Goal: Task Accomplishment & Management: Use online tool/utility

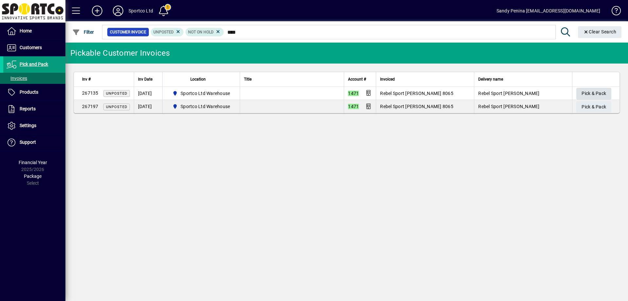
type input "****"
click at [596, 95] on span "Pick & Pack" at bounding box center [594, 93] width 25 height 11
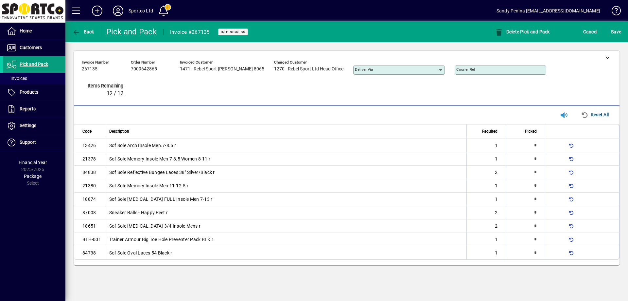
type input "*"
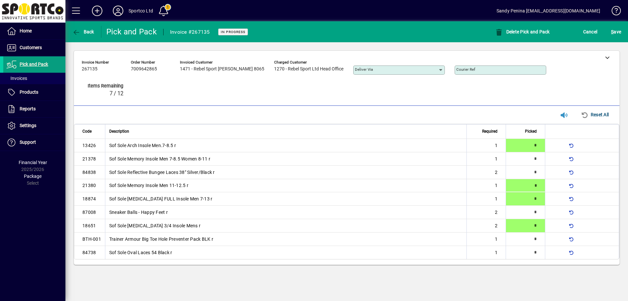
type input "*"
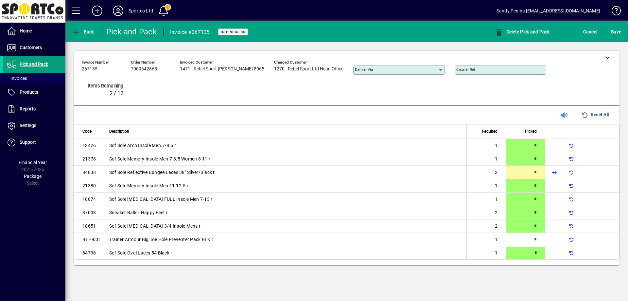
type input "*"
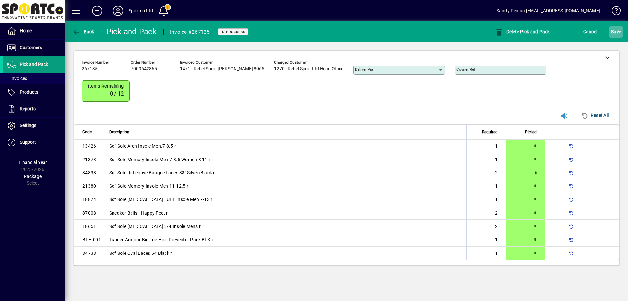
click at [615, 33] on span "S ave" at bounding box center [616, 31] width 10 height 10
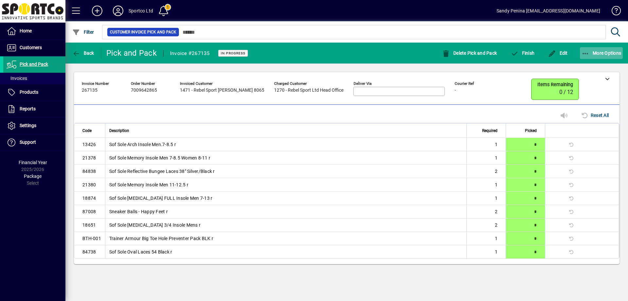
click at [611, 54] on span "More Options" at bounding box center [602, 52] width 40 height 5
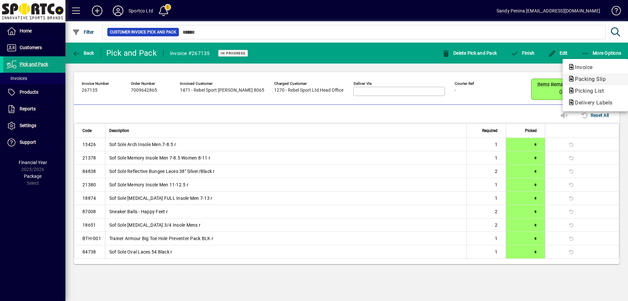
click at [586, 78] on span "Packing Slip" at bounding box center [588, 79] width 41 height 6
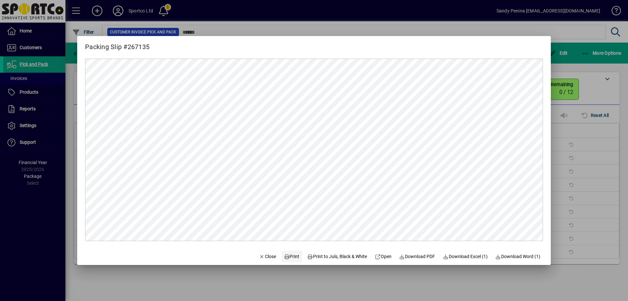
click at [289, 258] on span "Print" at bounding box center [292, 256] width 16 height 7
click at [600, 114] on div at bounding box center [314, 150] width 628 height 301
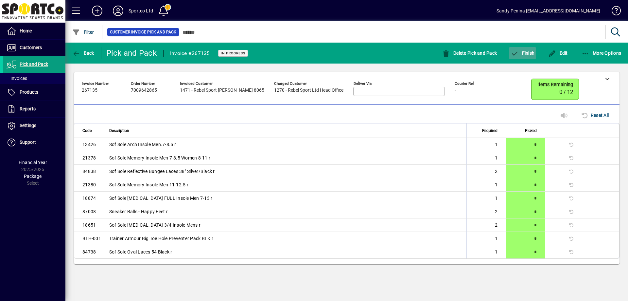
click at [524, 56] on button "Finish" at bounding box center [522, 53] width 27 height 12
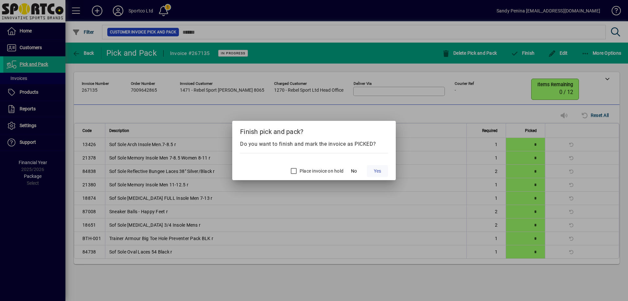
click at [381, 174] on span at bounding box center [377, 171] width 21 height 16
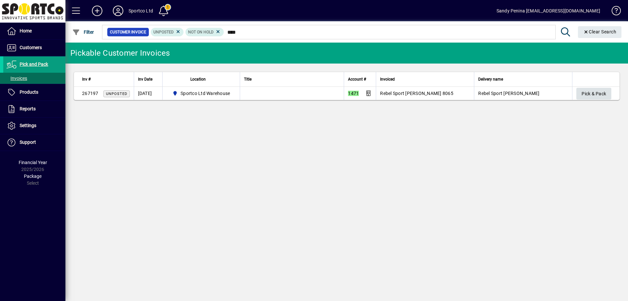
type input "****"
click at [592, 93] on span "Pick & Pack" at bounding box center [594, 93] width 25 height 11
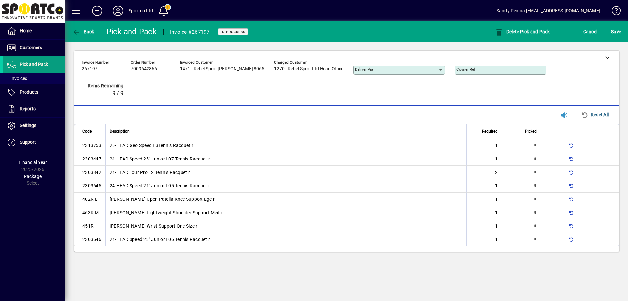
type input "*"
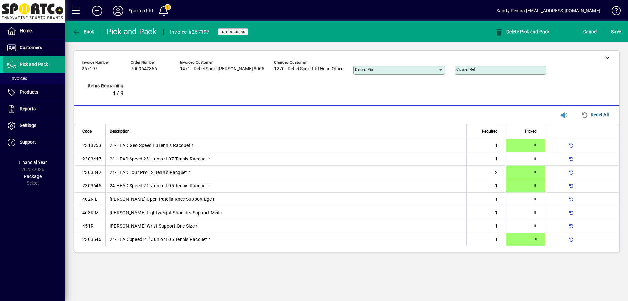
type input "*"
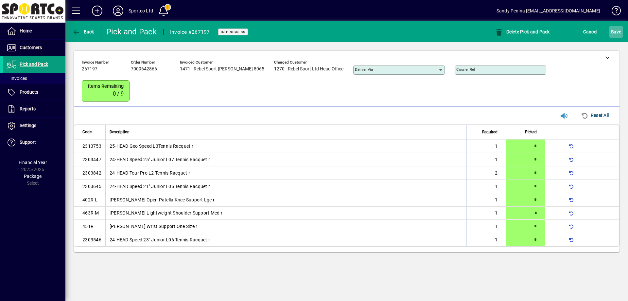
click at [620, 34] on span "S ave" at bounding box center [616, 31] width 10 height 10
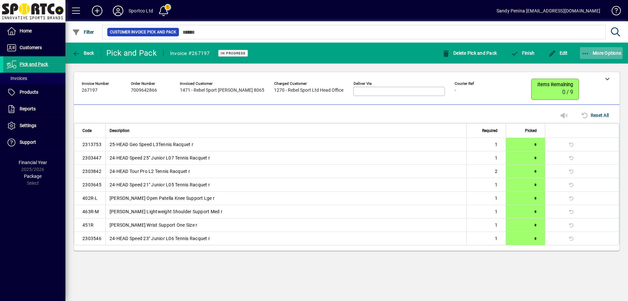
click at [595, 47] on span "button" at bounding box center [601, 53] width 43 height 16
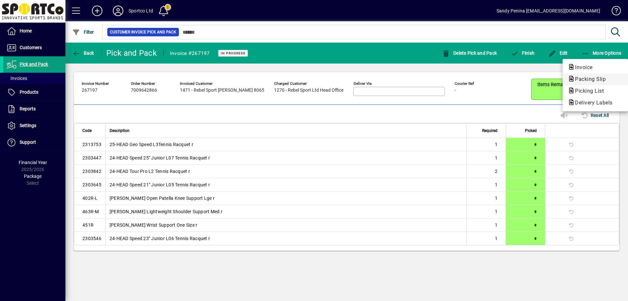
click at [573, 79] on icon "button" at bounding box center [571, 79] width 7 height 6
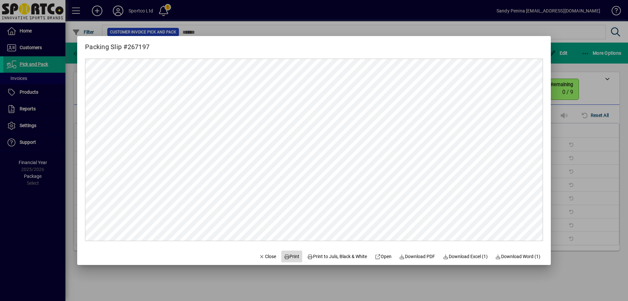
click at [285, 255] on span "Print" at bounding box center [292, 256] width 16 height 7
click at [582, 168] on div at bounding box center [314, 150] width 628 height 301
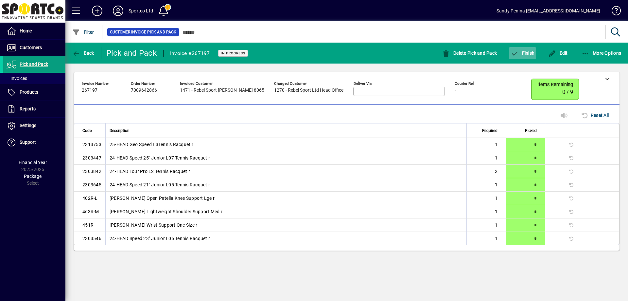
click at [517, 53] on icon "button" at bounding box center [515, 53] width 8 height 7
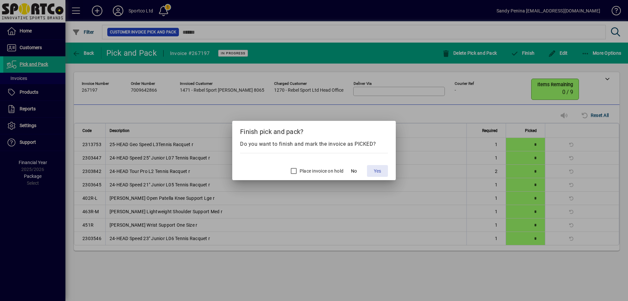
click at [372, 170] on span at bounding box center [377, 171] width 21 height 16
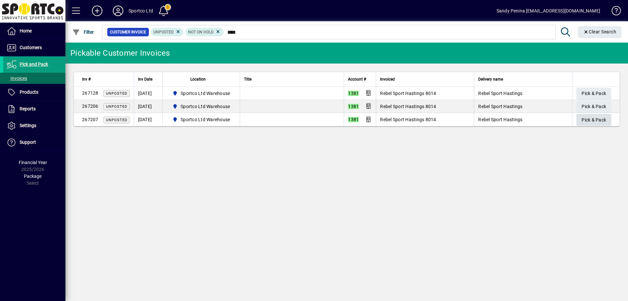
type input "****"
click at [582, 118] on span "Pick & Pack" at bounding box center [594, 119] width 25 height 11
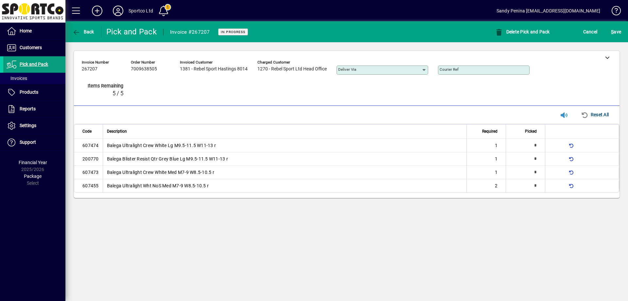
type input "*"
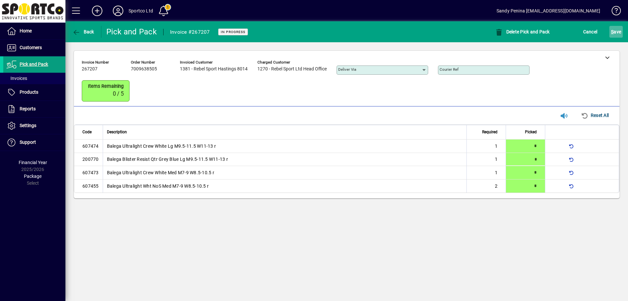
click at [612, 31] on span "S" at bounding box center [612, 31] width 3 height 5
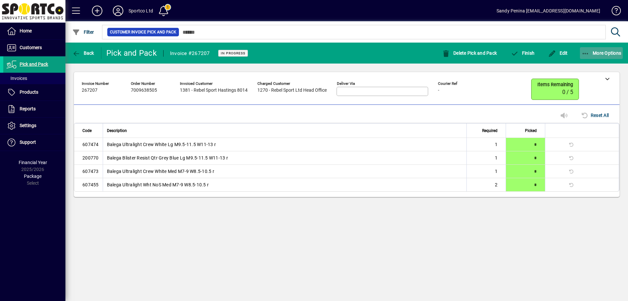
click at [601, 49] on span "button" at bounding box center [601, 53] width 43 height 16
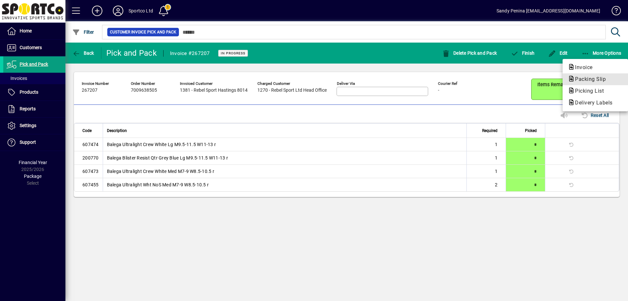
click at [577, 78] on span "Packing Slip" at bounding box center [588, 79] width 41 height 6
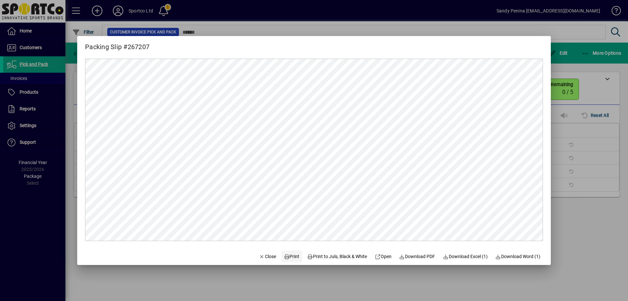
click at [286, 257] on span "Print" at bounding box center [292, 256] width 16 height 7
click at [593, 136] on div at bounding box center [314, 150] width 628 height 301
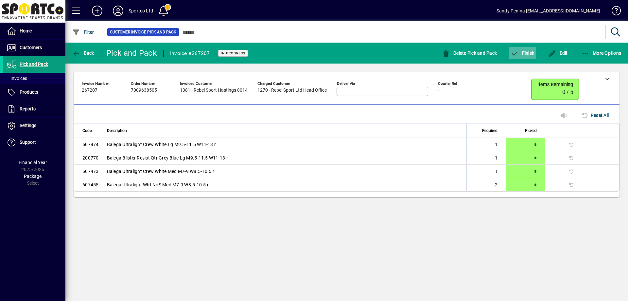
click at [519, 58] on span "button" at bounding box center [522, 53] width 27 height 16
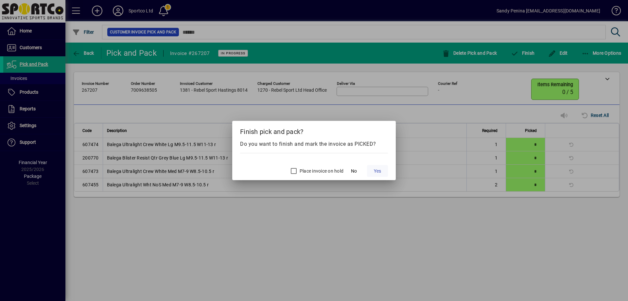
click at [379, 169] on span "Yes" at bounding box center [377, 170] width 7 height 7
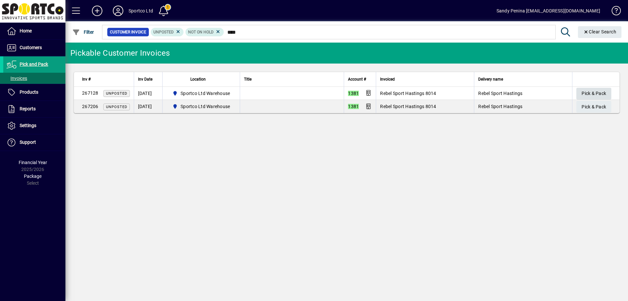
type input "****"
click at [599, 89] on span "Pick & Pack" at bounding box center [594, 93] width 25 height 11
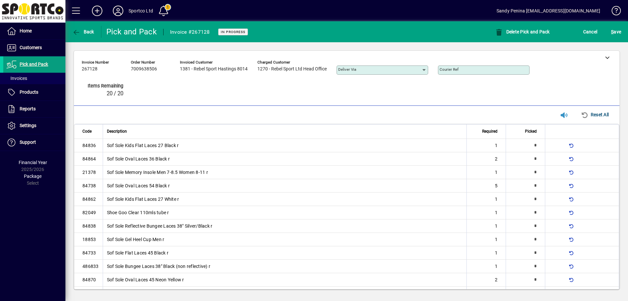
type input "*"
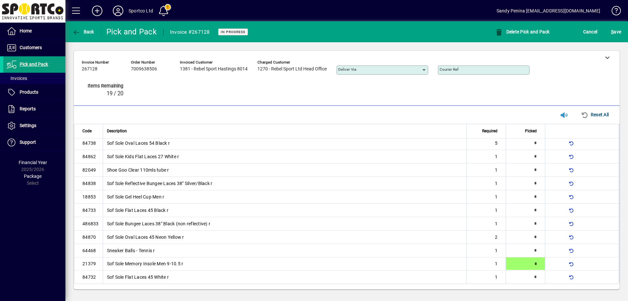
type input "*"
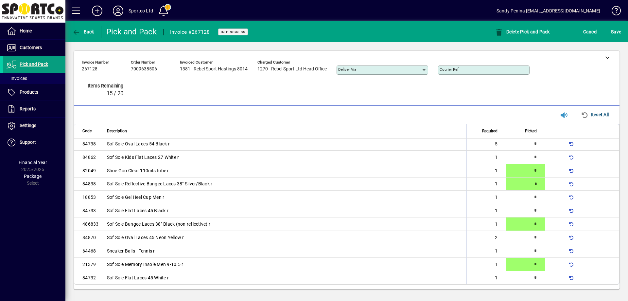
type input "*"
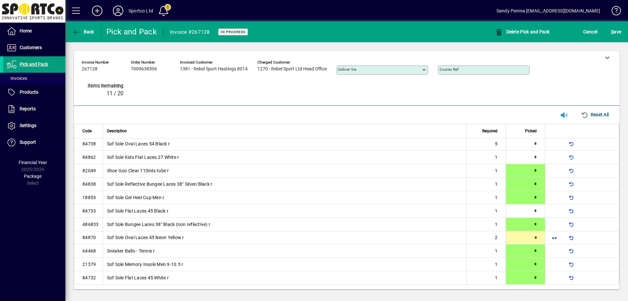
type input "*"
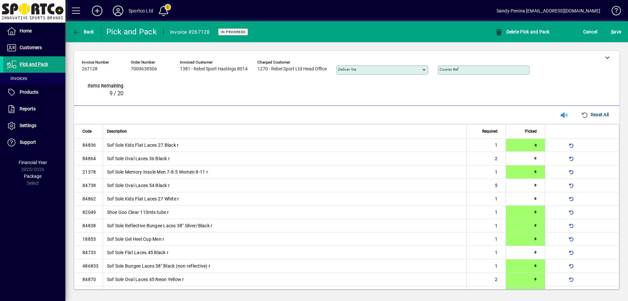
type input "*"
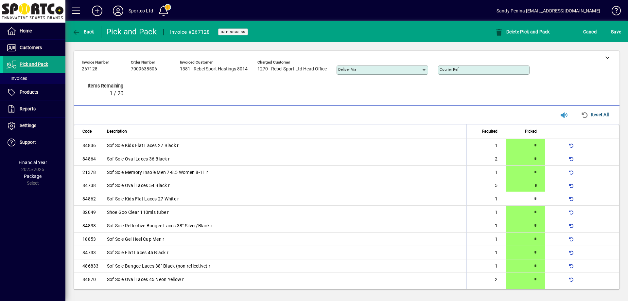
type input "*"
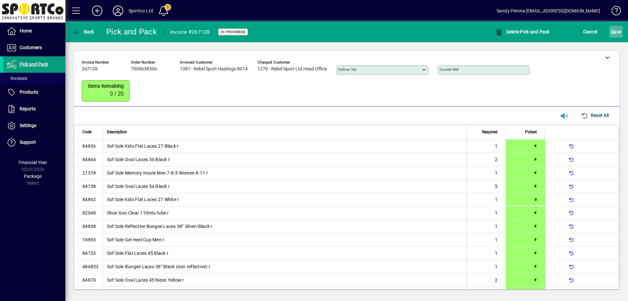
click at [616, 29] on span "S ave" at bounding box center [616, 31] width 10 height 10
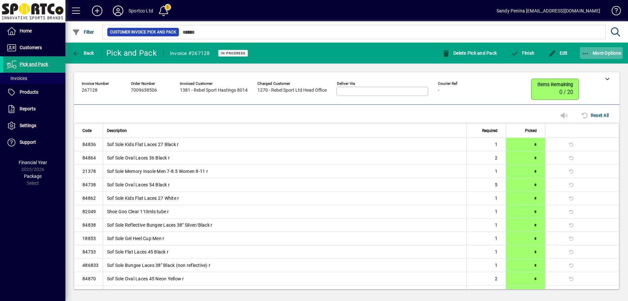
click at [601, 50] on span "button" at bounding box center [601, 53] width 43 height 16
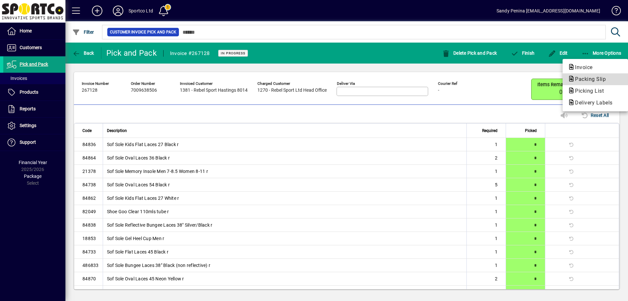
click at [579, 78] on span "Packing Slip" at bounding box center [588, 79] width 41 height 6
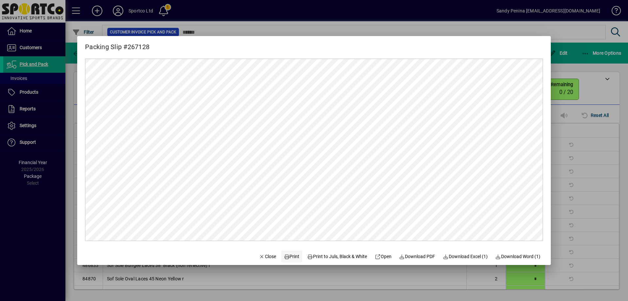
click at [284, 258] on span "Print" at bounding box center [292, 256] width 16 height 7
click at [578, 138] on div at bounding box center [314, 150] width 628 height 301
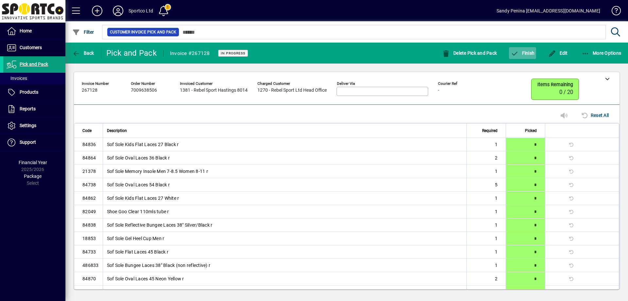
click at [522, 57] on span "button" at bounding box center [522, 53] width 27 height 16
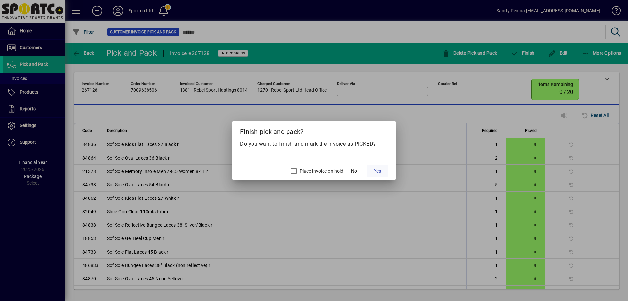
click at [377, 172] on span "Yes" at bounding box center [377, 170] width 7 height 7
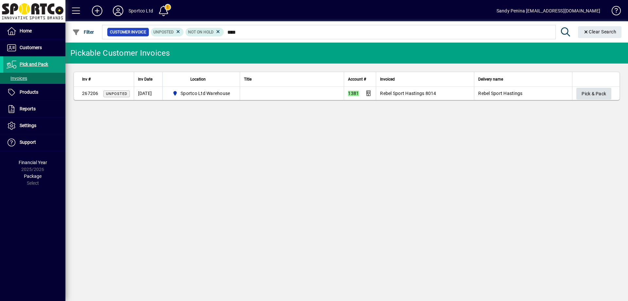
type input "****"
click at [586, 94] on span "Pick & Pack" at bounding box center [594, 93] width 25 height 11
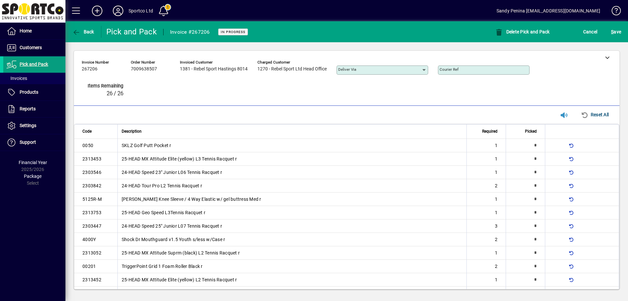
type input "*"
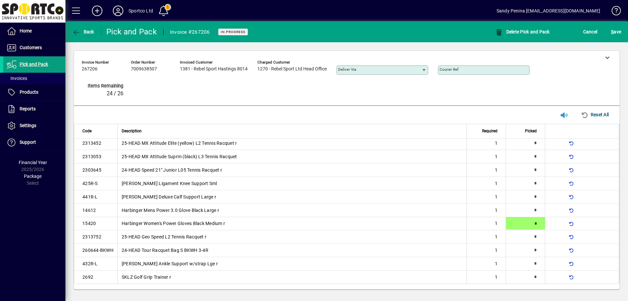
type input "*"
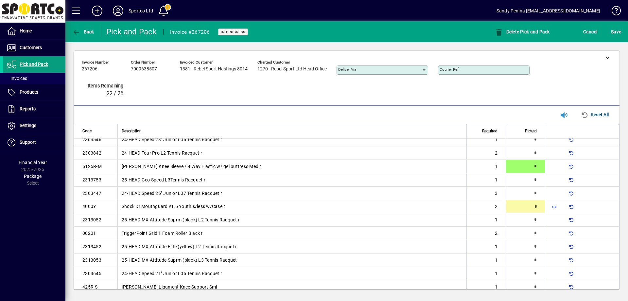
type input "*"
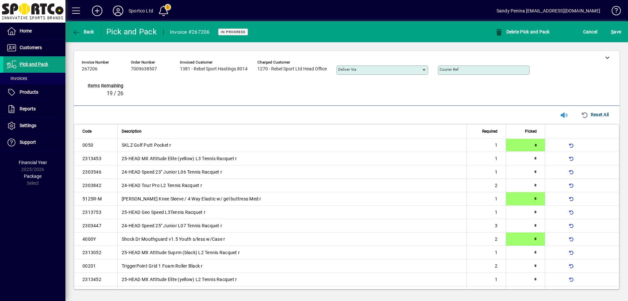
type input "*"
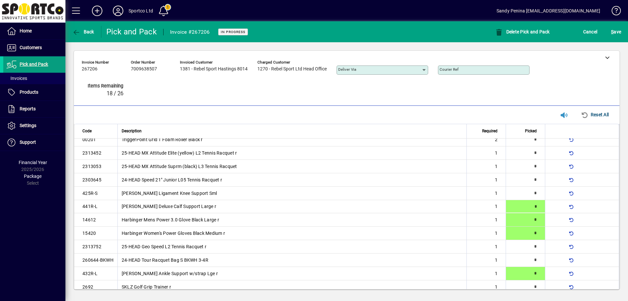
type input "*"
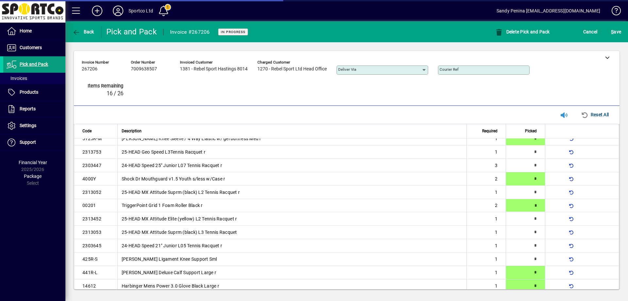
scroll to position [60, 0]
type input "*"
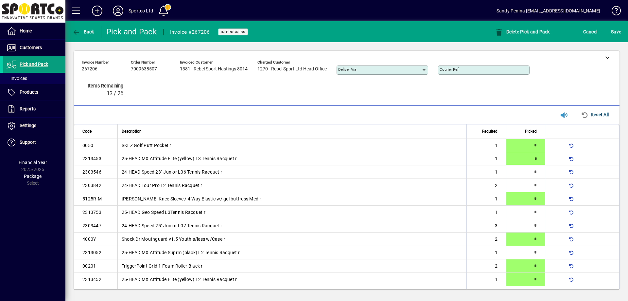
type input "*"
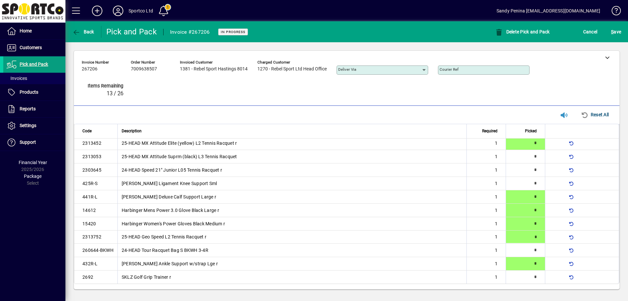
type input "*"
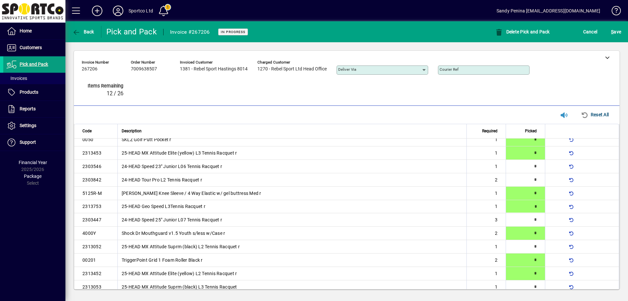
type input "*"
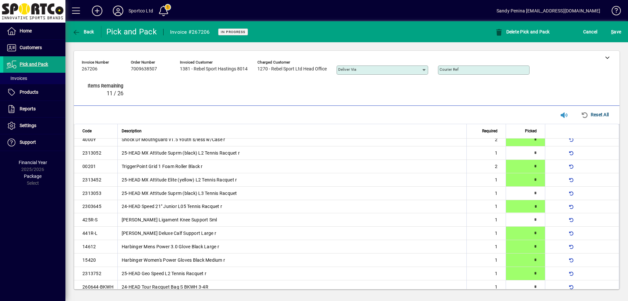
type input "*"
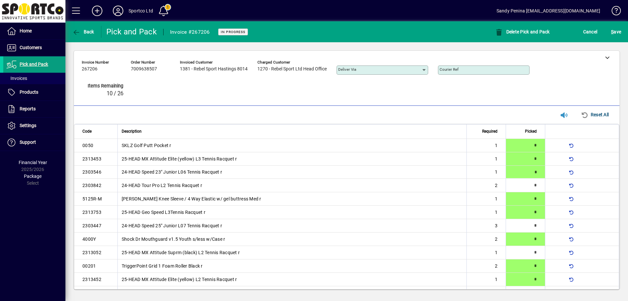
type input "*"
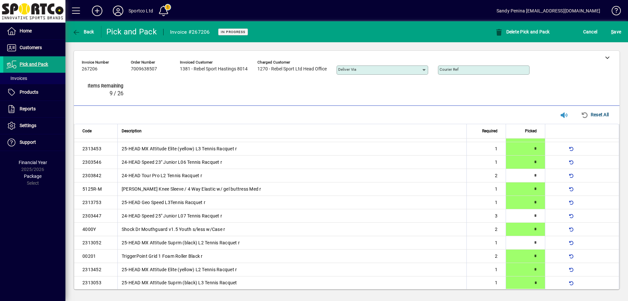
type input "*"
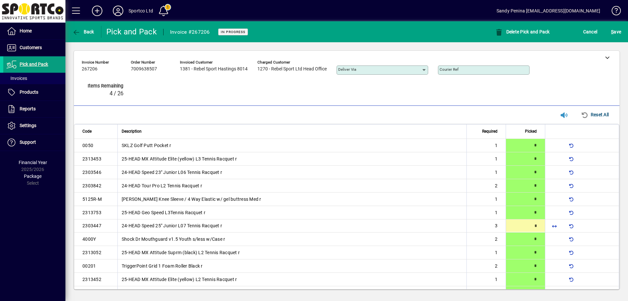
scroll to position [20, 0]
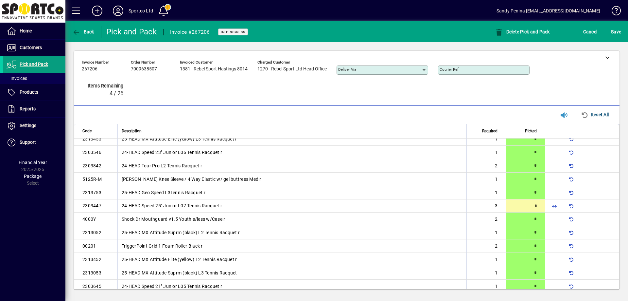
type input "*"
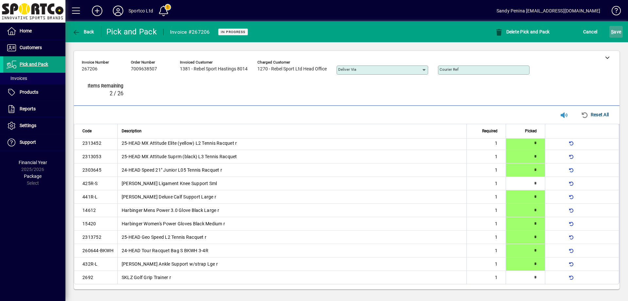
scroll to position [137, 0]
click at [622, 32] on span "submit" at bounding box center [615, 32] width 13 height 16
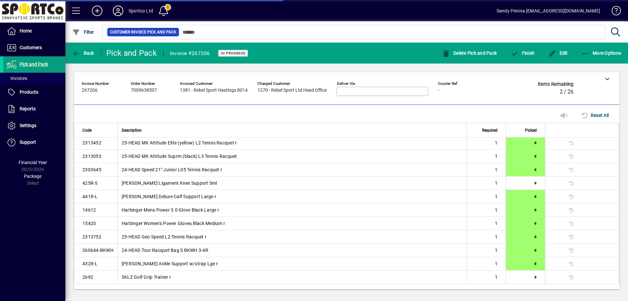
scroll to position [125, 0]
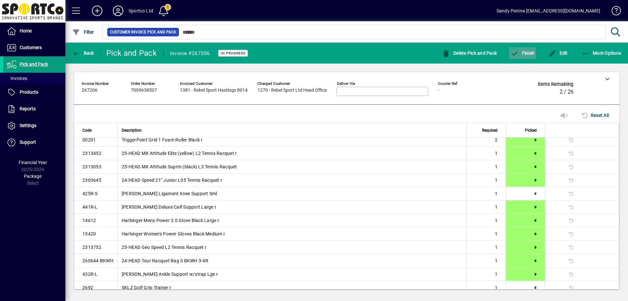
click at [530, 54] on span "Finish" at bounding box center [523, 52] width 24 height 5
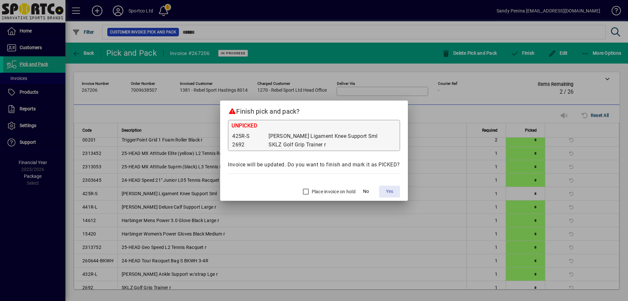
click at [392, 193] on span "Yes" at bounding box center [389, 191] width 7 height 7
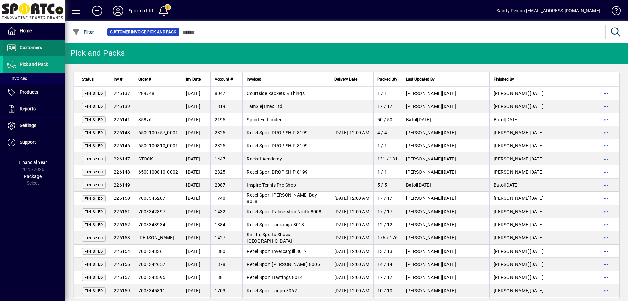
drag, startPoint x: 50, startPoint y: 45, endPoint x: 50, endPoint y: 51, distance: 5.9
click at [50, 45] on span at bounding box center [34, 48] width 62 height 16
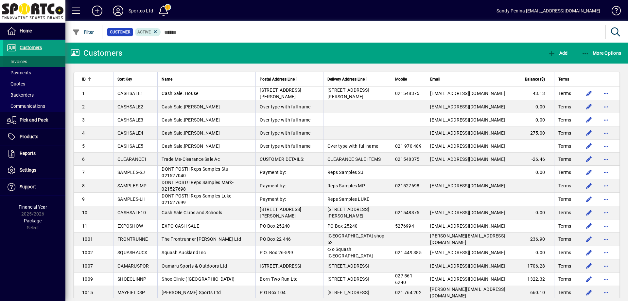
click at [28, 60] on span at bounding box center [34, 62] width 62 height 16
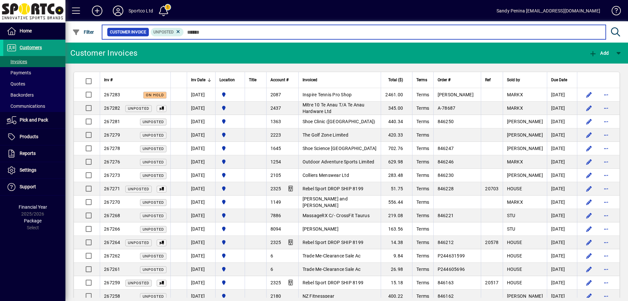
click at [202, 33] on input "text" at bounding box center [392, 31] width 417 height 9
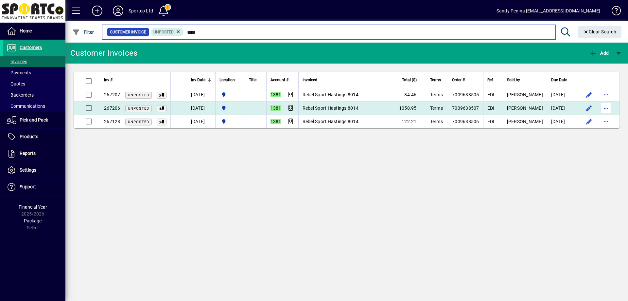
type input "****"
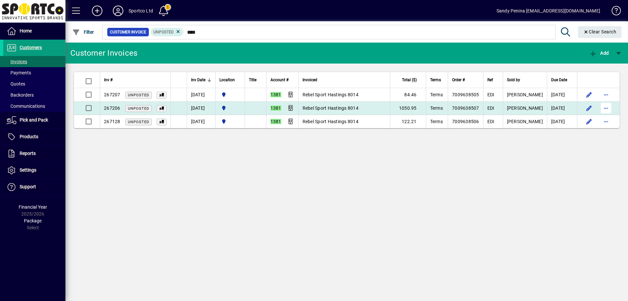
click at [603, 109] on span "button" at bounding box center [606, 108] width 16 height 16
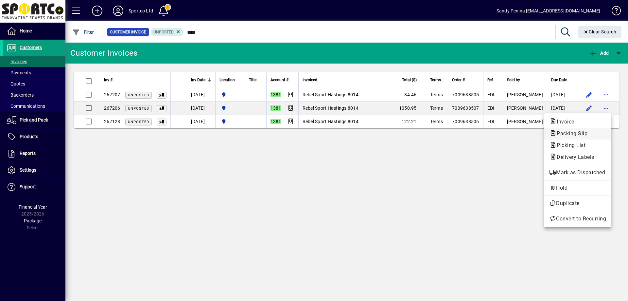
click at [564, 133] on span "Packing Slip" at bounding box center [569, 133] width 41 height 6
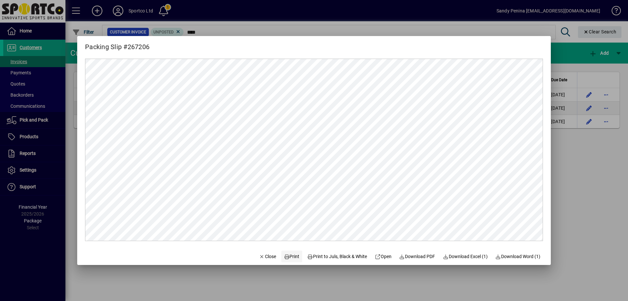
click at [287, 254] on span "Print" at bounding box center [292, 256] width 16 height 7
click at [574, 135] on div at bounding box center [314, 150] width 628 height 301
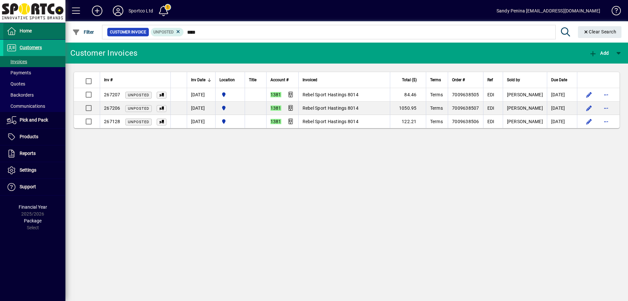
click at [36, 30] on span at bounding box center [34, 31] width 62 height 16
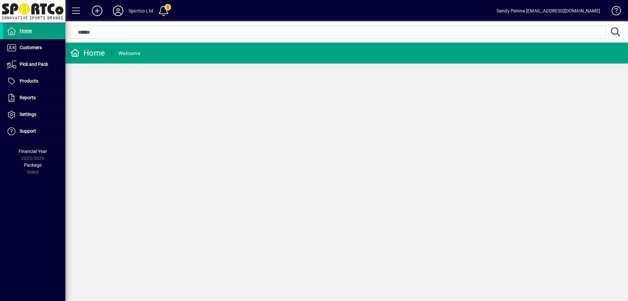
click at [115, 10] on icon at bounding box center [118, 11] width 13 height 10
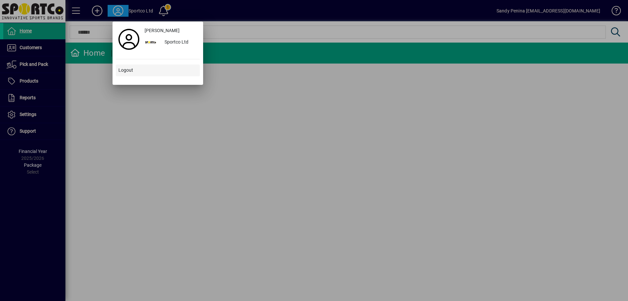
click at [133, 71] on span at bounding box center [158, 70] width 84 height 16
